Goal: Task Accomplishment & Management: Use online tool/utility

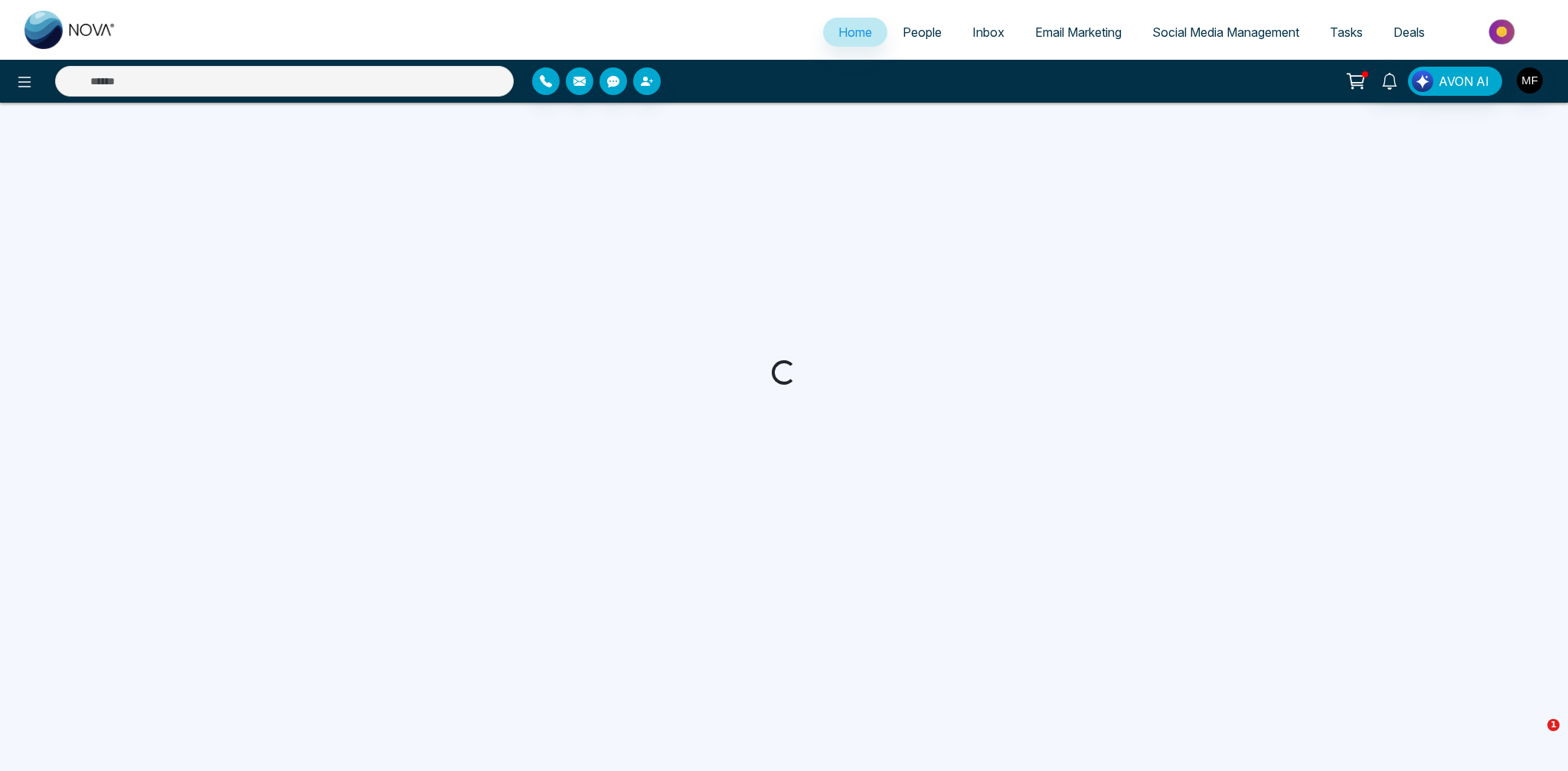
select select "*"
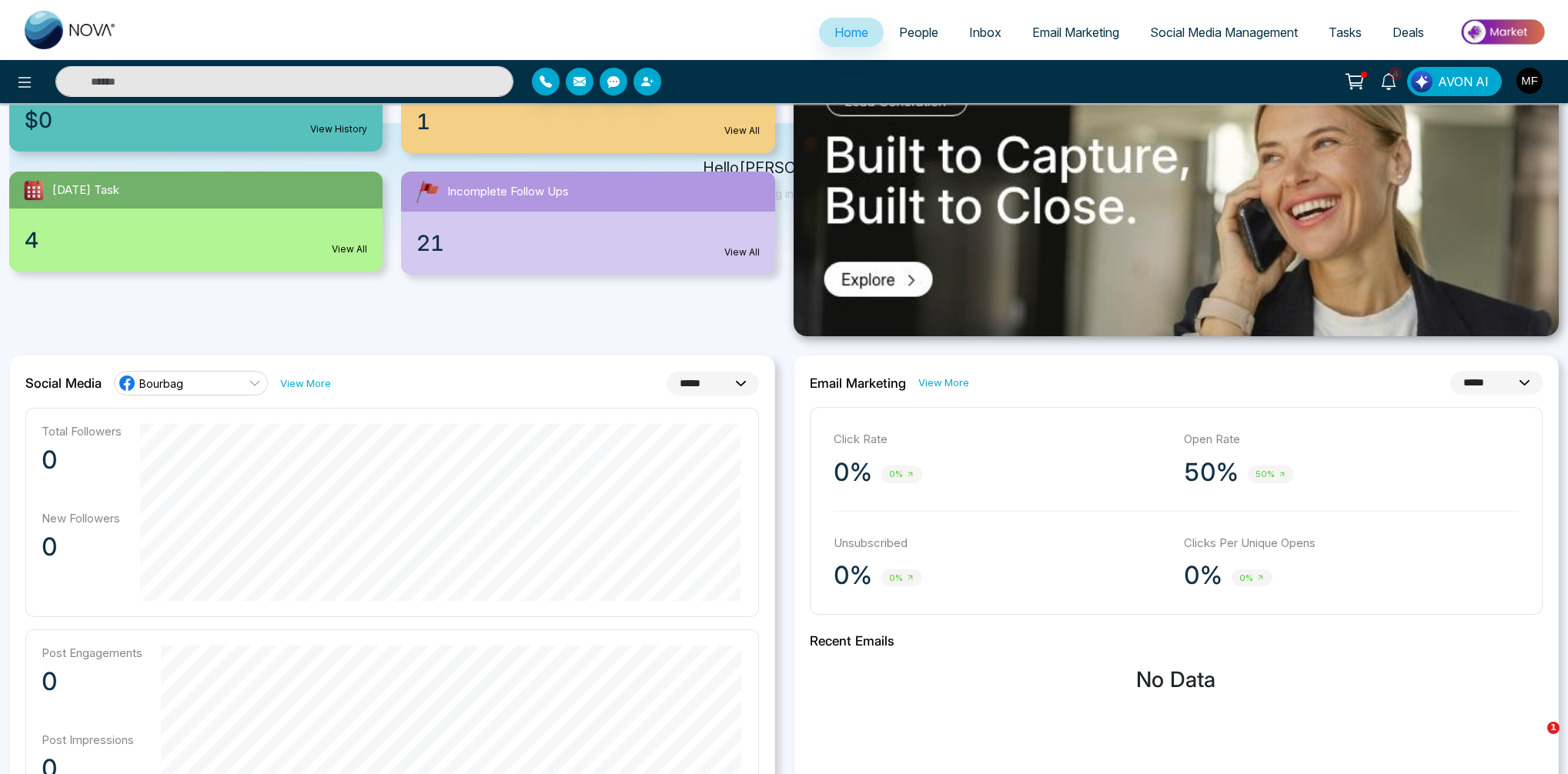
scroll to position [5, 0]
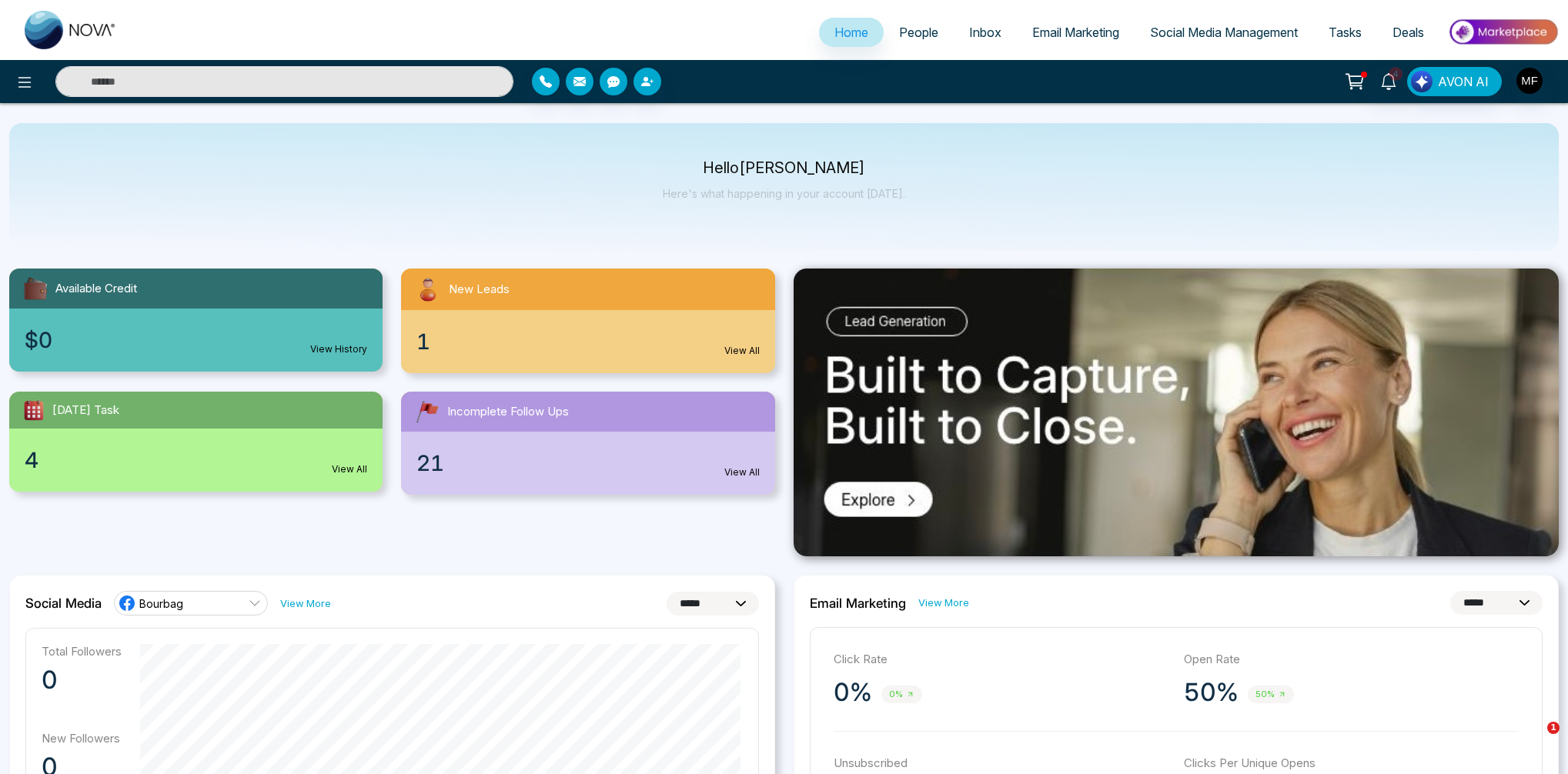
click at [38, 464] on div "4 View All" at bounding box center [196, 459] width 373 height 63
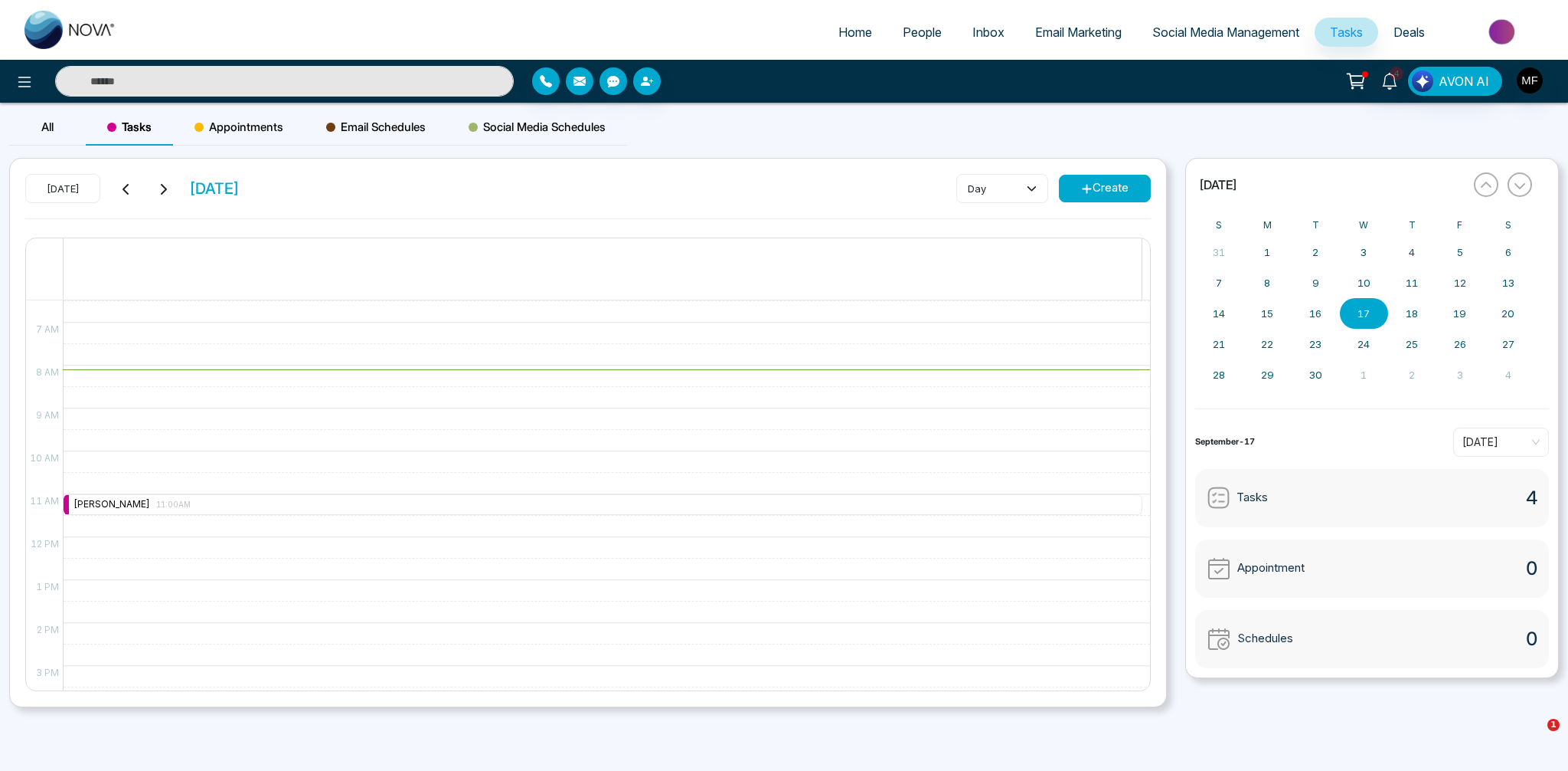
scroll to position [280, 0]
click at [133, 502] on div "[PERSON_NAME] 11:00AM" at bounding box center [132, 502] width 117 height 15
click at [198, 397] on div "11:00 AM – 11:00 AM [PERSON_NAME] 11:00AM 5:00 PM – 5:00 PM [PERSON_NAME] 5:00P…" at bounding box center [603, 535] width 1080 height 1029
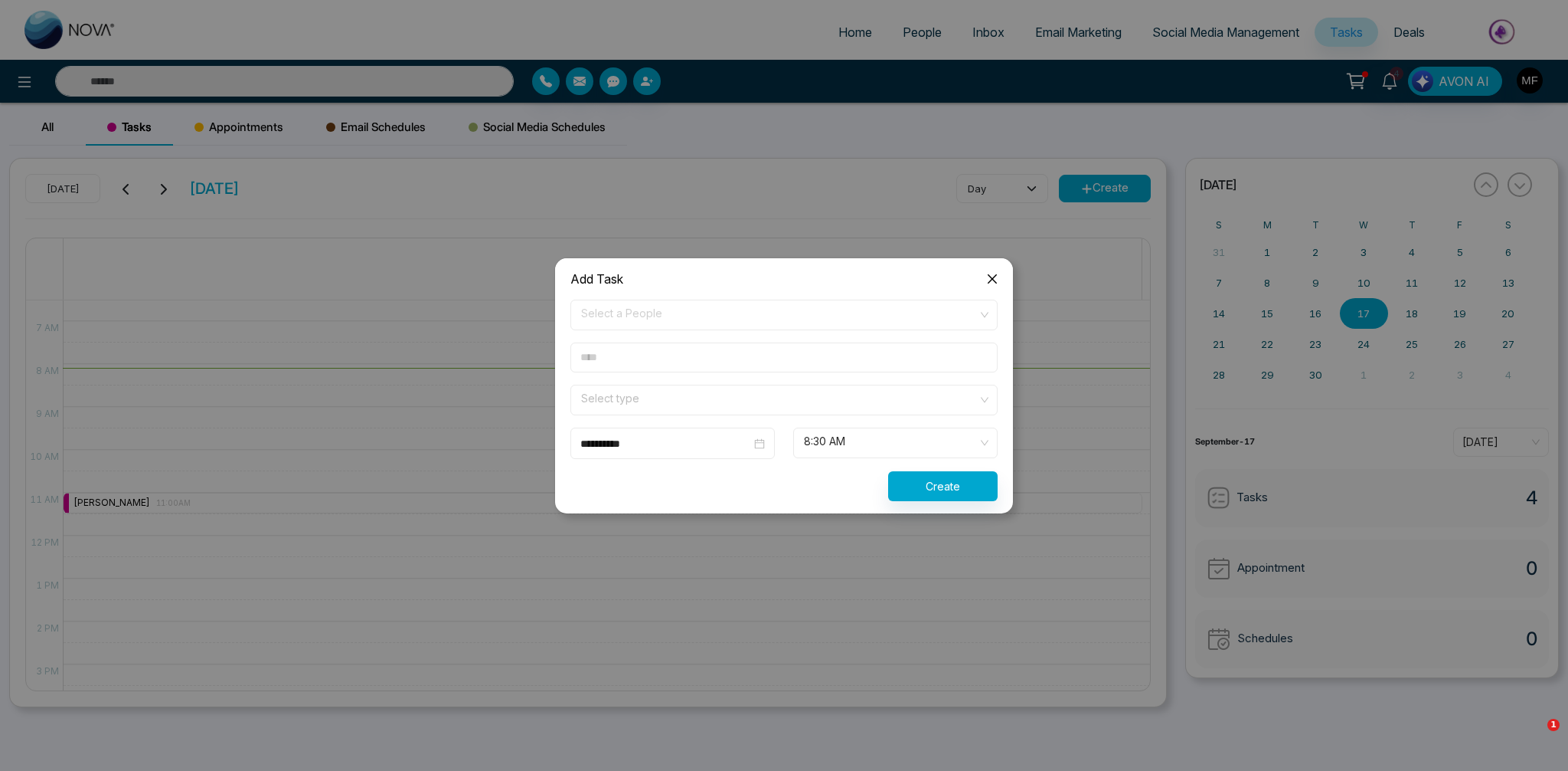
click at [995, 282] on icon "close" at bounding box center [992, 277] width 9 height 9
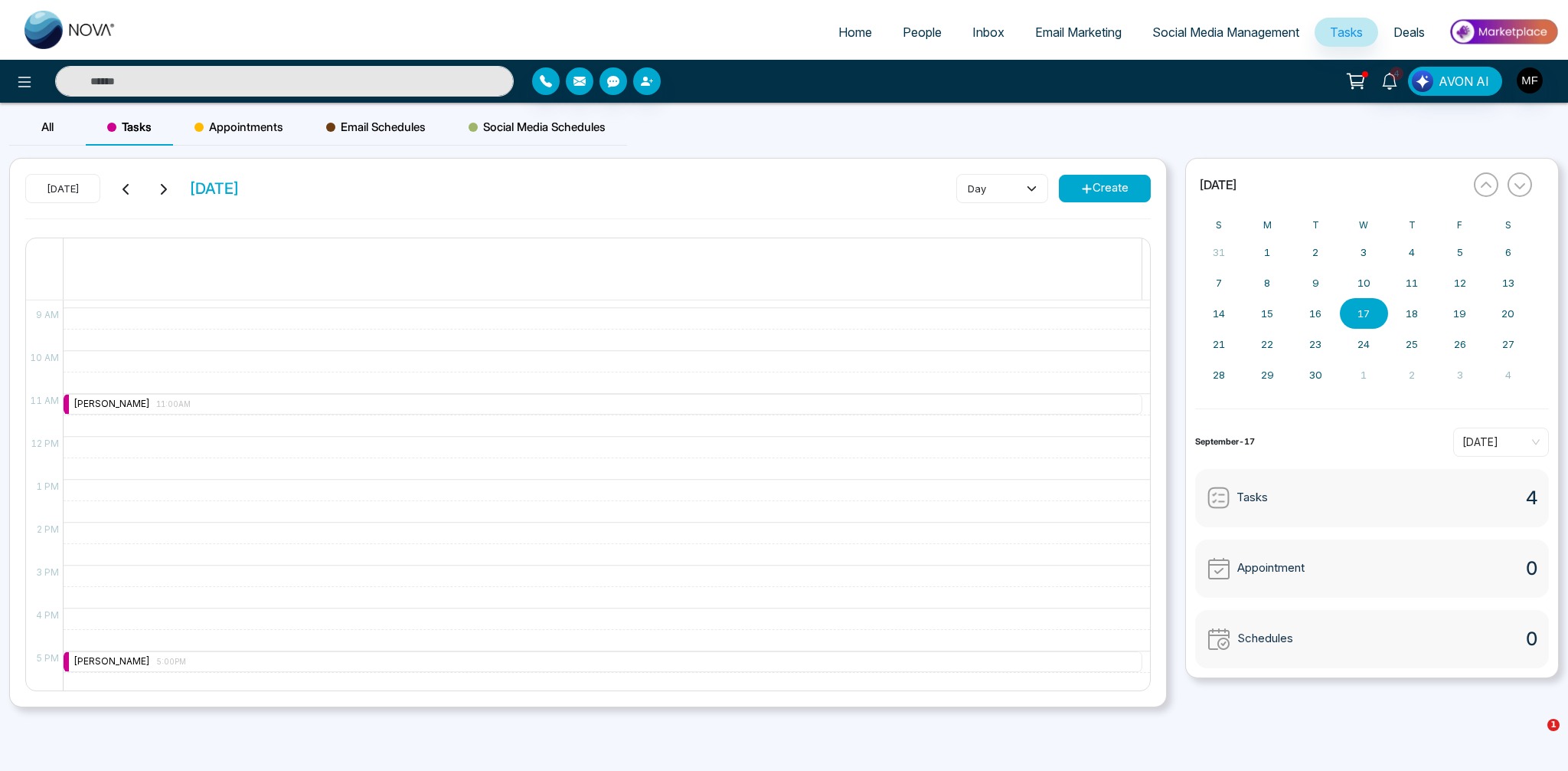
scroll to position [379, 0]
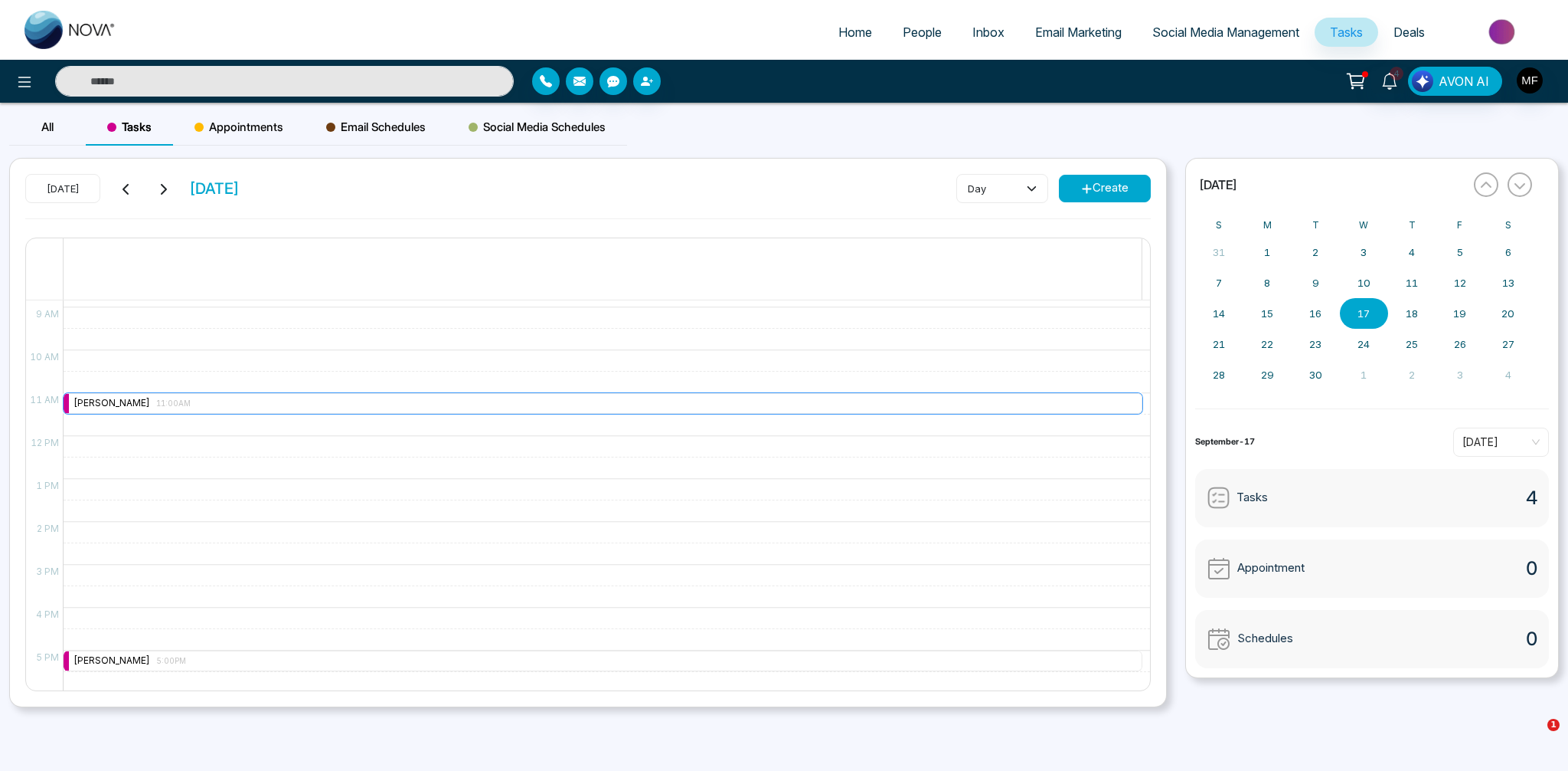
click at [125, 403] on div "[PERSON_NAME] 11:00AM" at bounding box center [132, 403] width 117 height 15
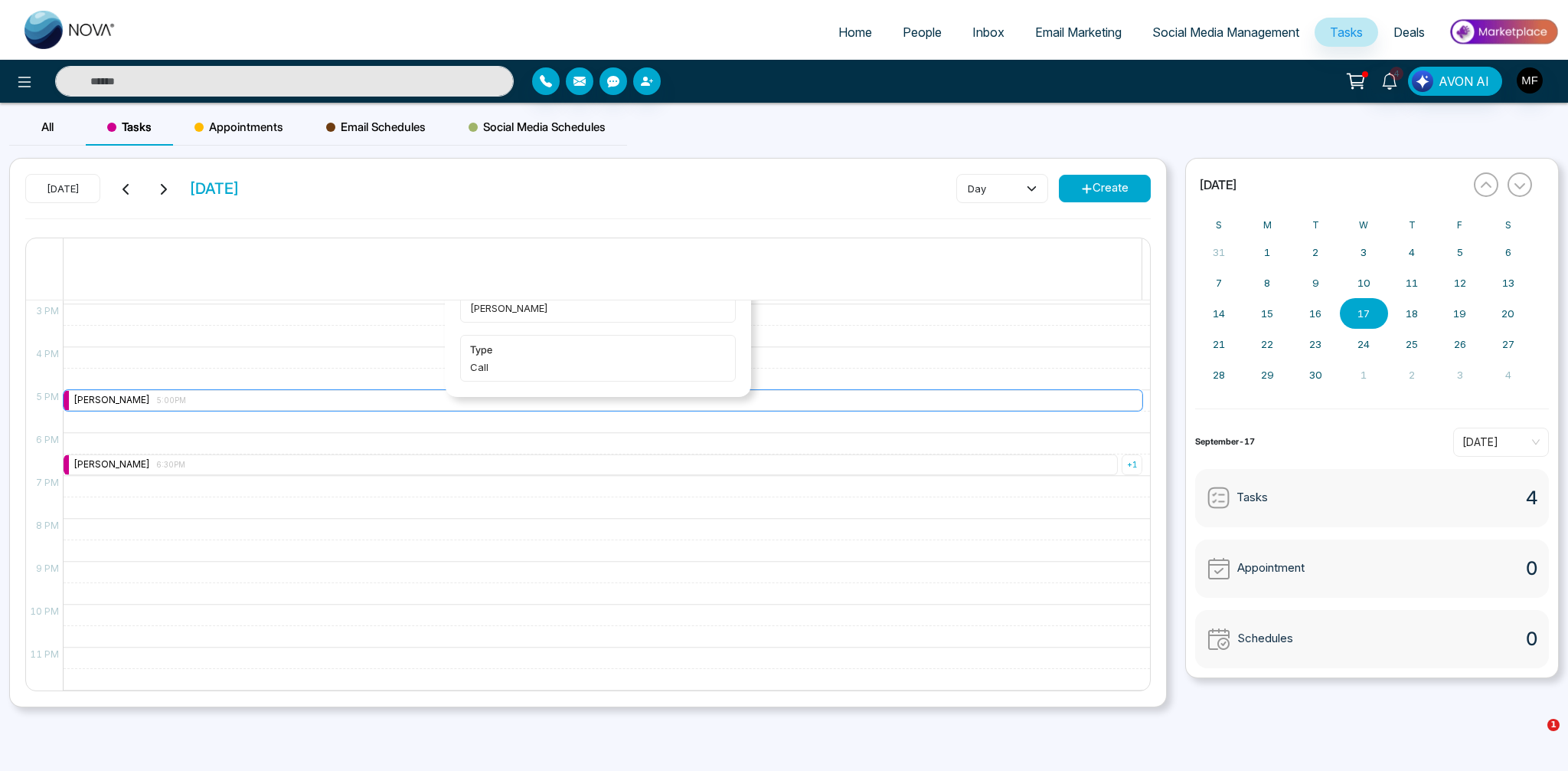
click at [170, 405] on div "[PERSON_NAME] 5:00PM" at bounding box center [129, 400] width 113 height 15
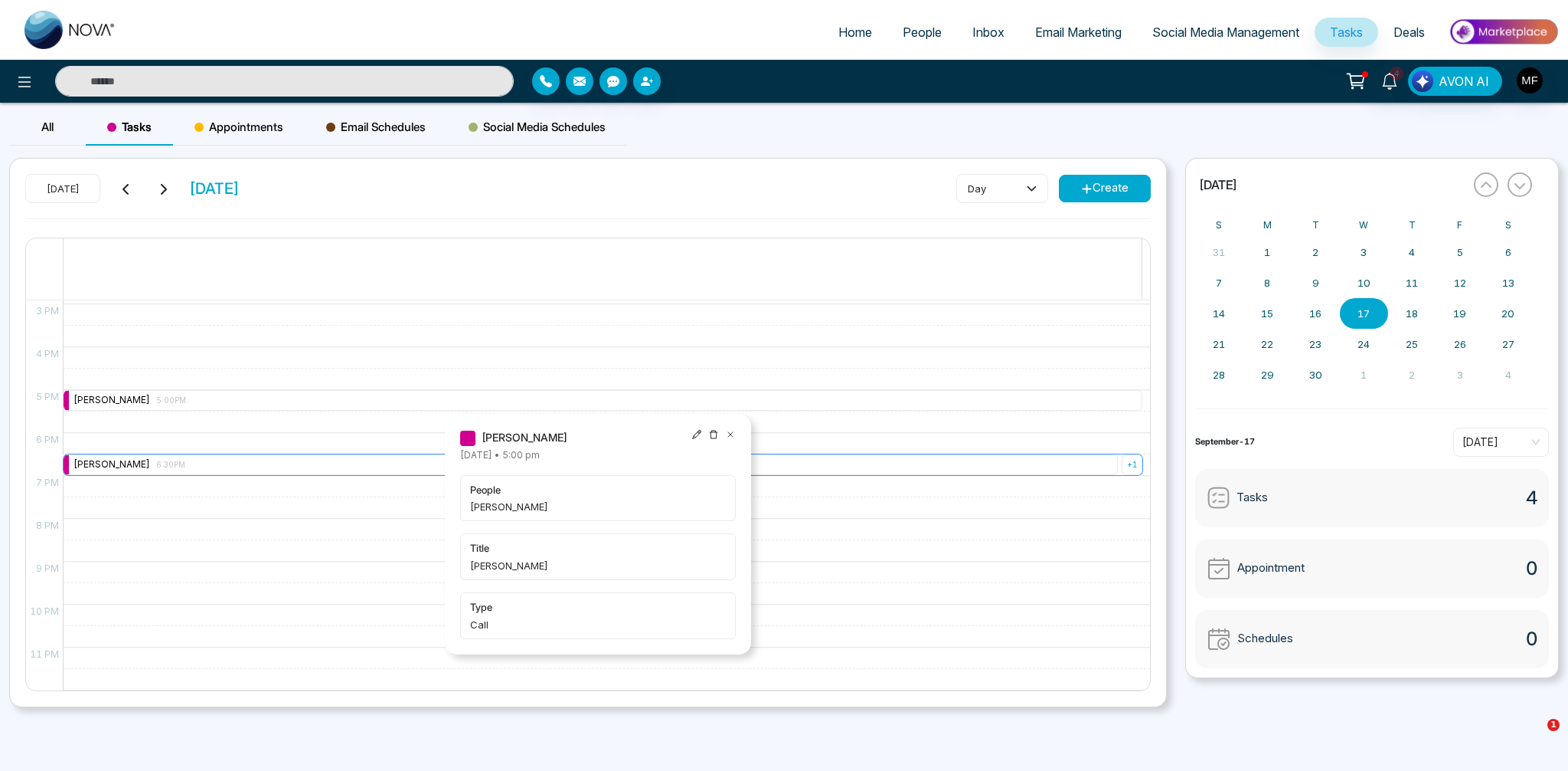
click at [147, 470] on div "[PERSON_NAME] 6:30PM" at bounding box center [129, 464] width 112 height 15
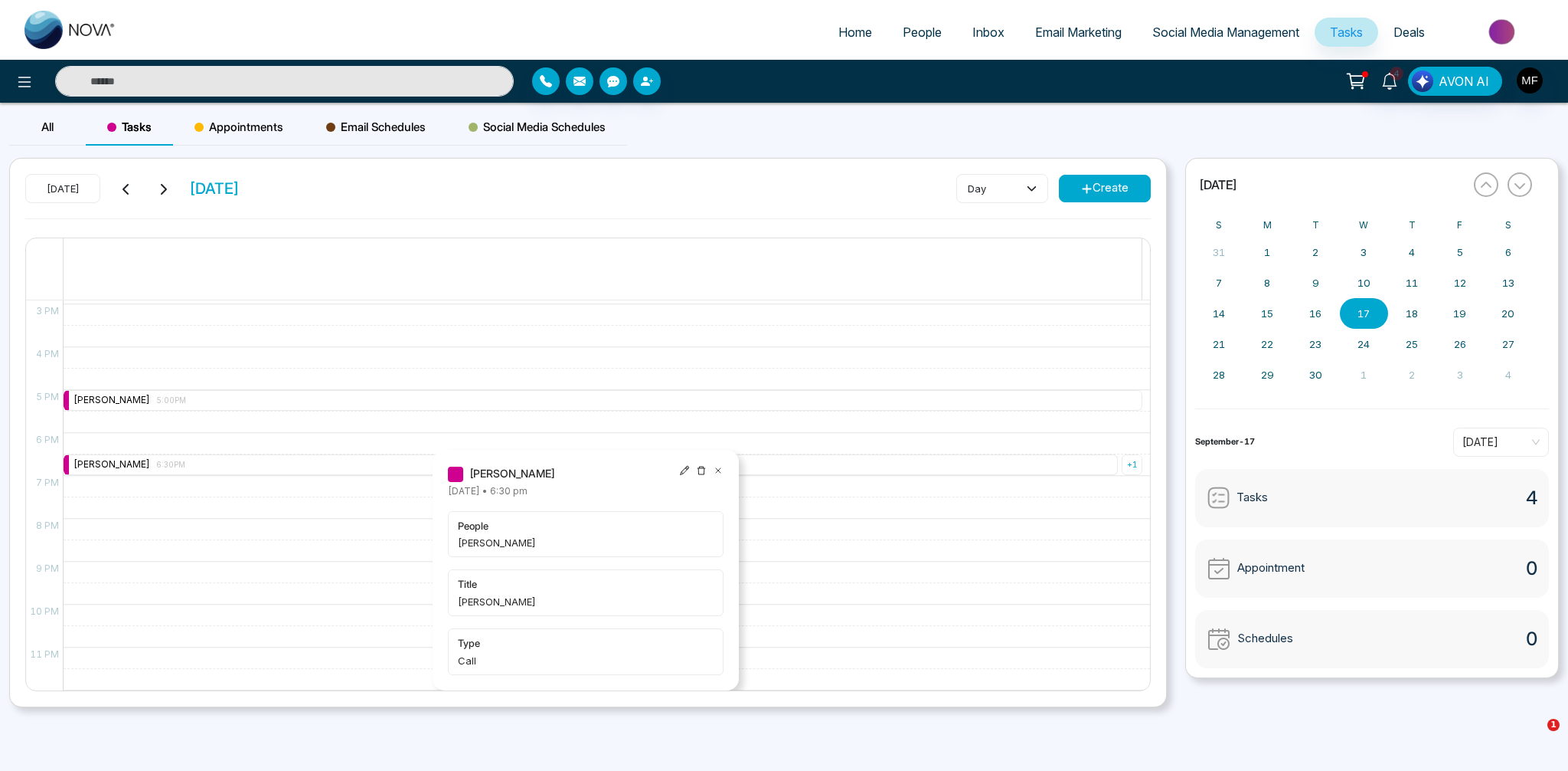
click at [350, 588] on div "11:00 AM – 11:00 AM [PERSON_NAME] 11:00AM 5:00 PM – 5:00 PM [PERSON_NAME] 5:00P…" at bounding box center [603, 175] width 1080 height 1029
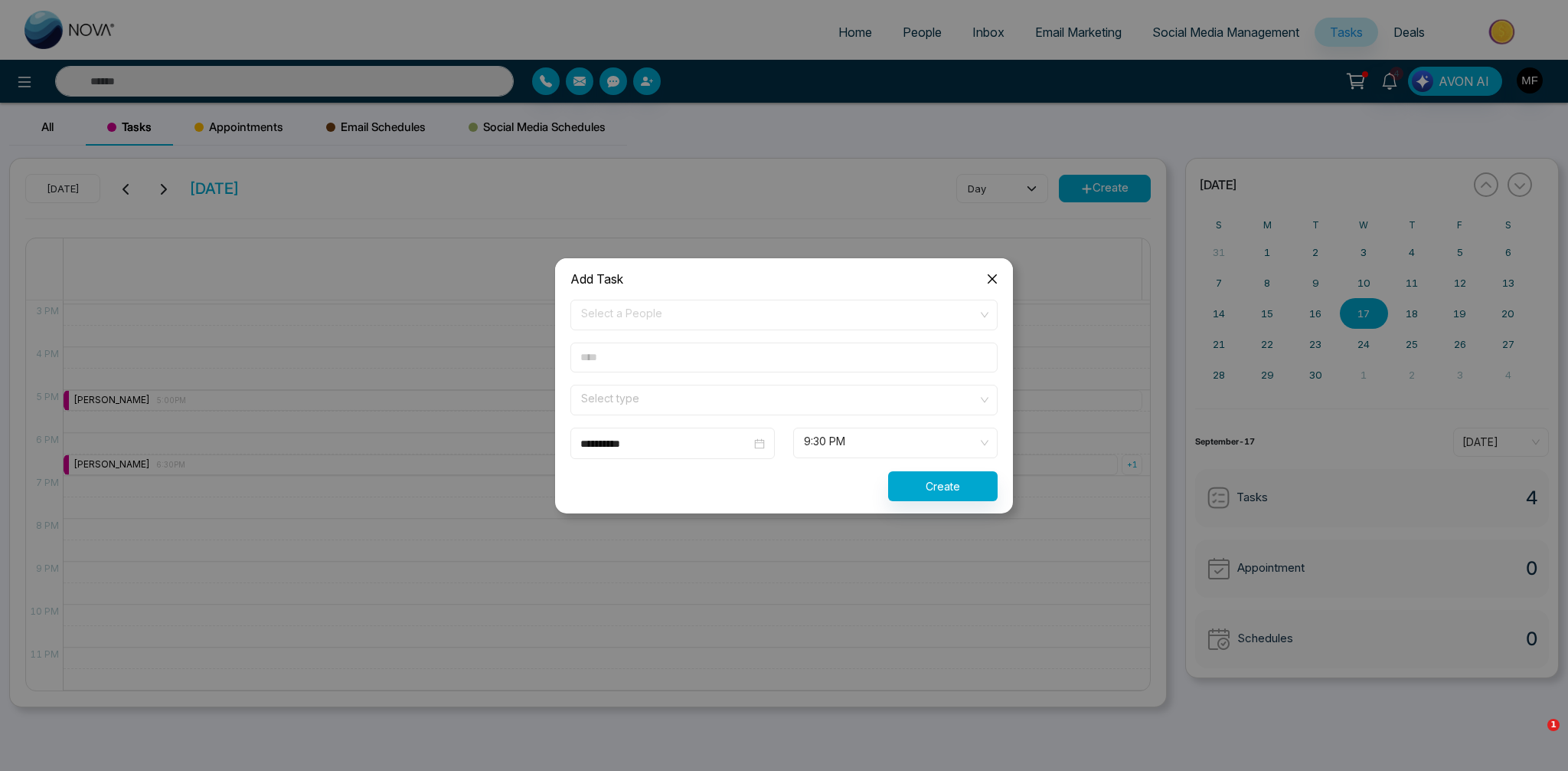
click at [431, 550] on div "**********" at bounding box center [784, 385] width 1568 height 771
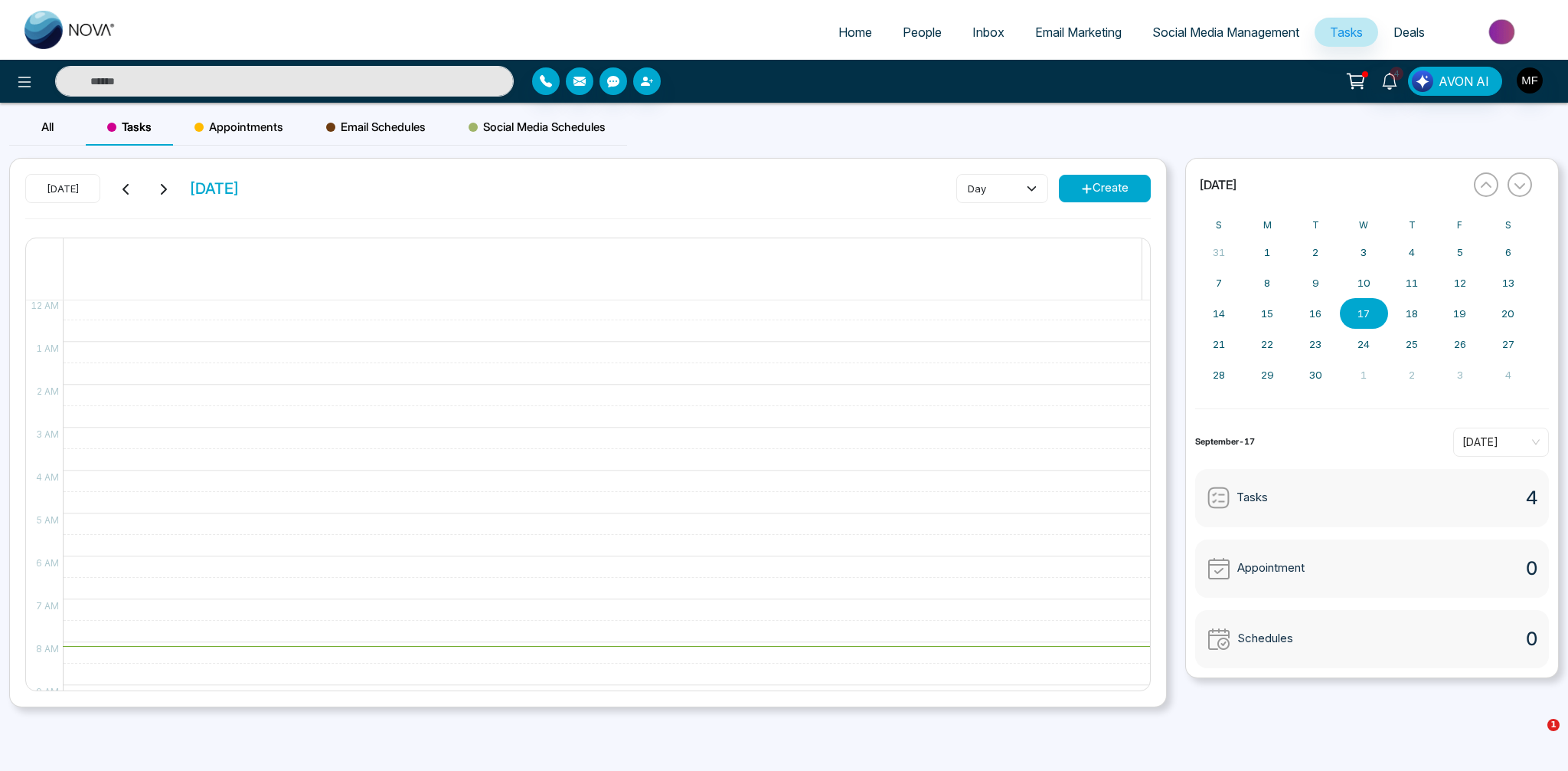
scroll to position [0, 0]
click at [1387, 84] on icon at bounding box center [1390, 81] width 17 height 17
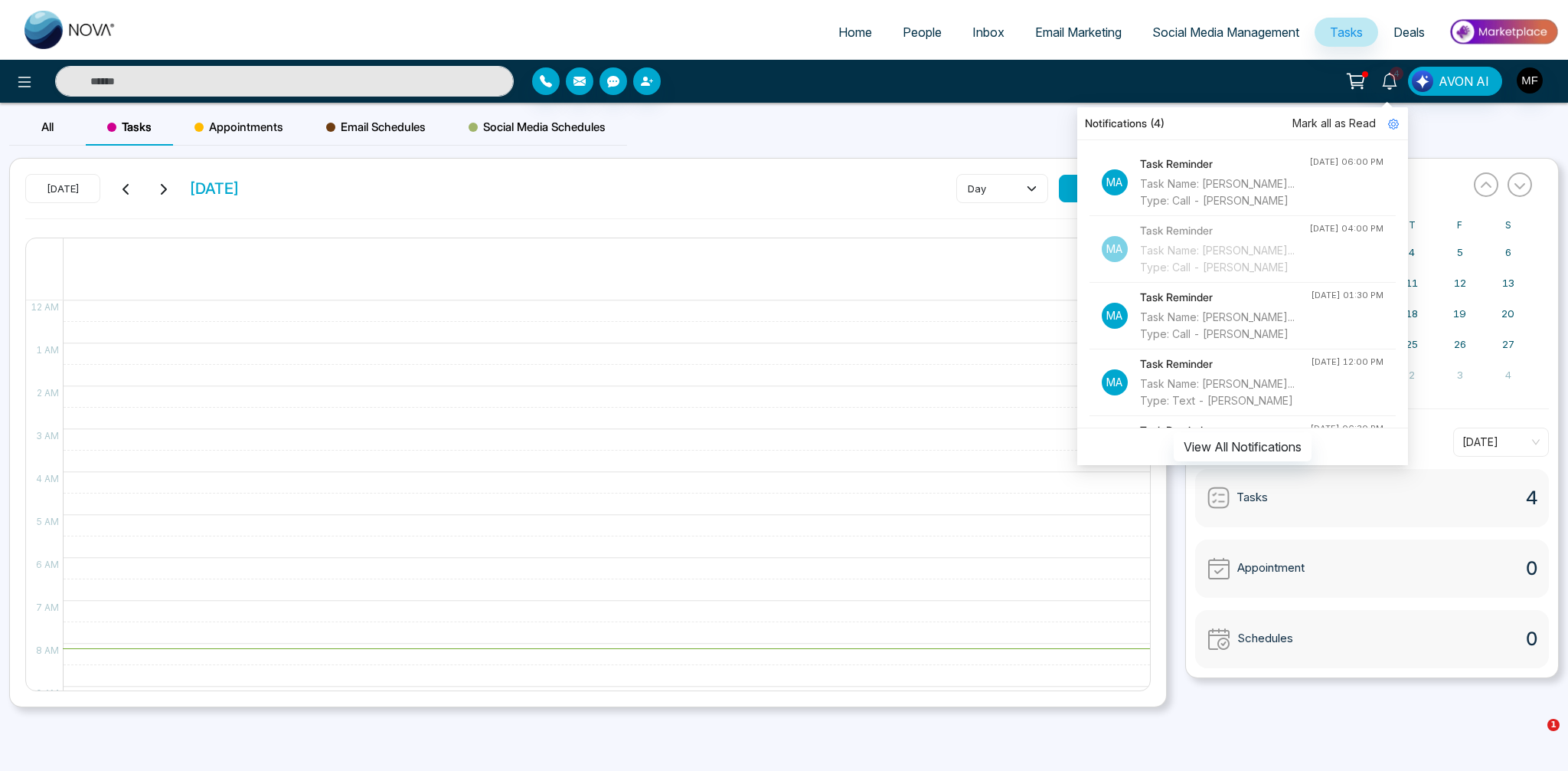
click at [933, 113] on div "All Tasks Appointments Email Schedules Social Media Schedules" at bounding box center [784, 133] width 1568 height 49
